Goal: Navigation & Orientation: Find specific page/section

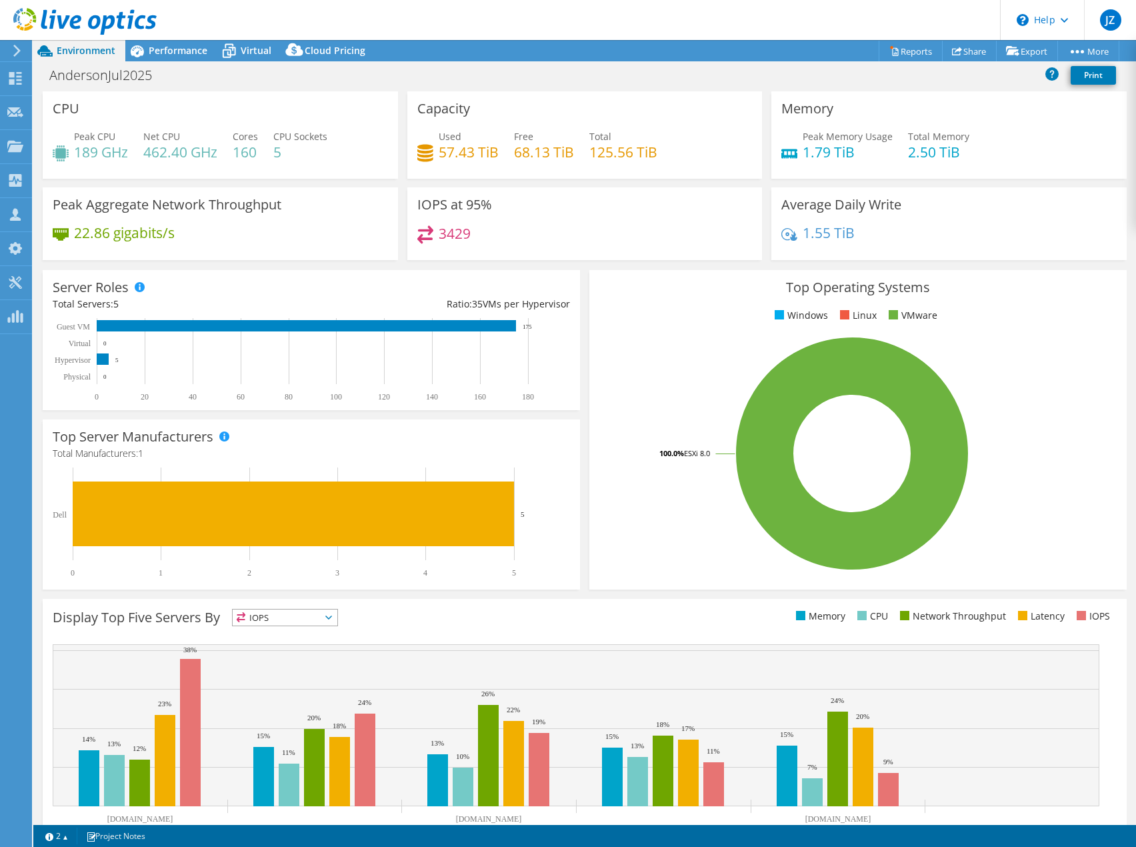
select select "USD"
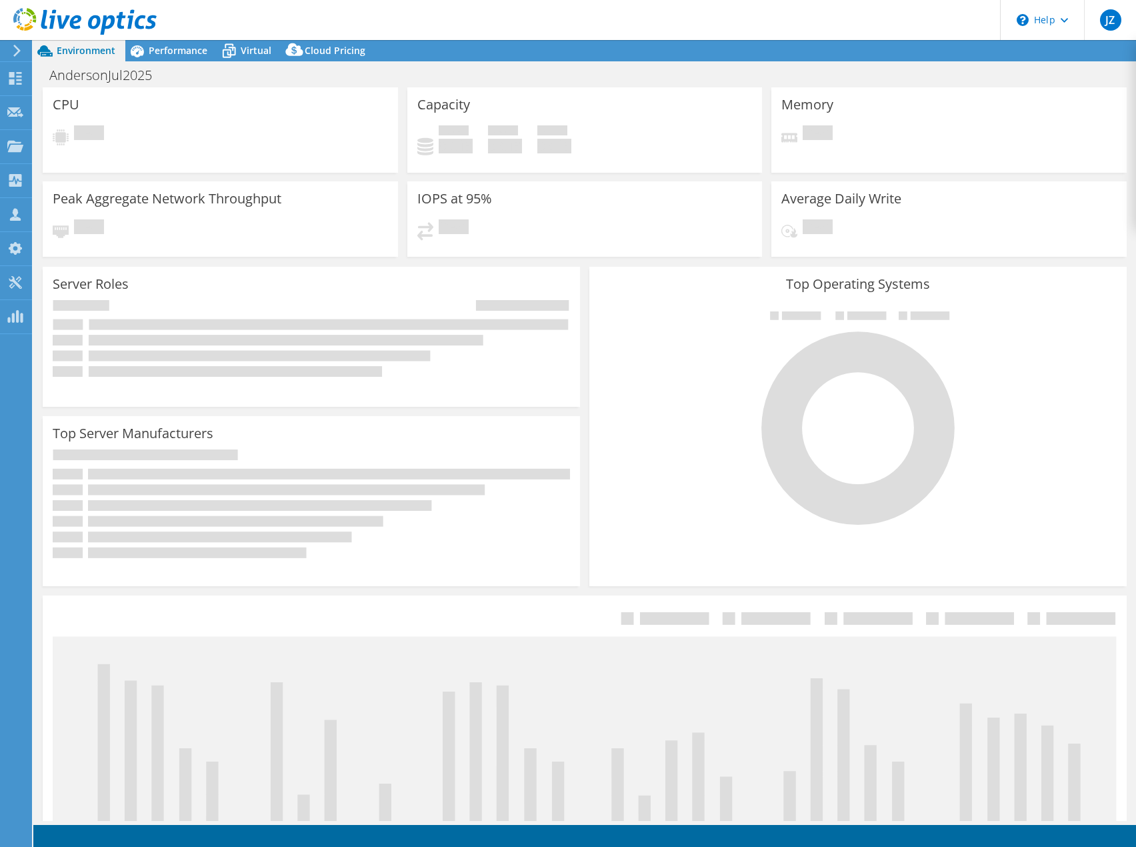
select select "USD"
